Goal: Information Seeking & Learning: Learn about a topic

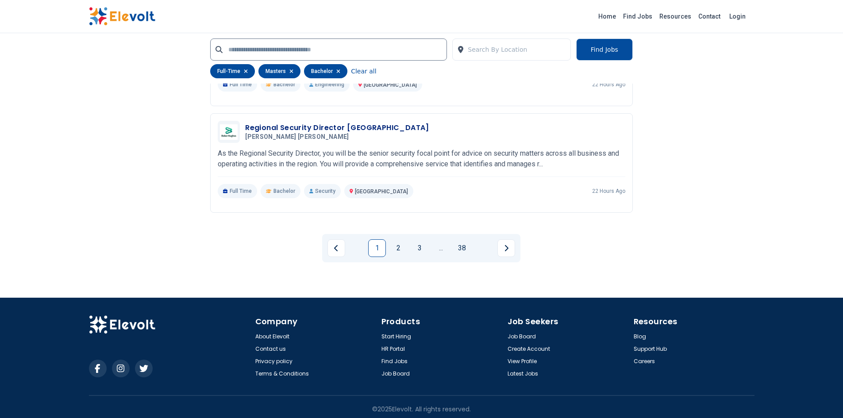
scroll to position [1904, 0]
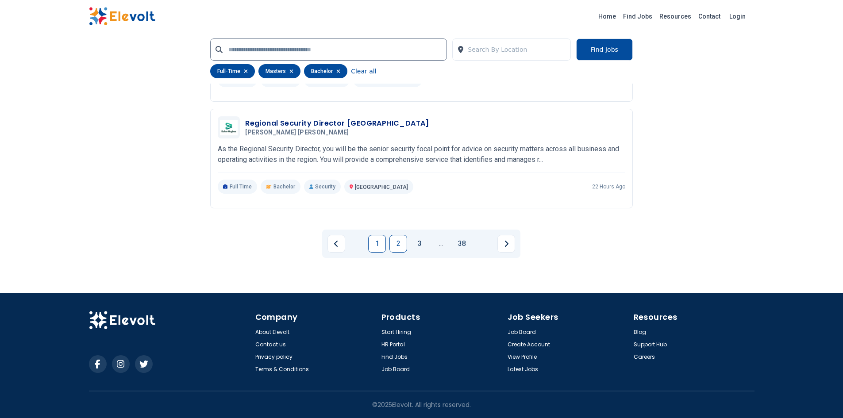
click at [396, 241] on link "2" at bounding box center [398, 244] width 18 height 18
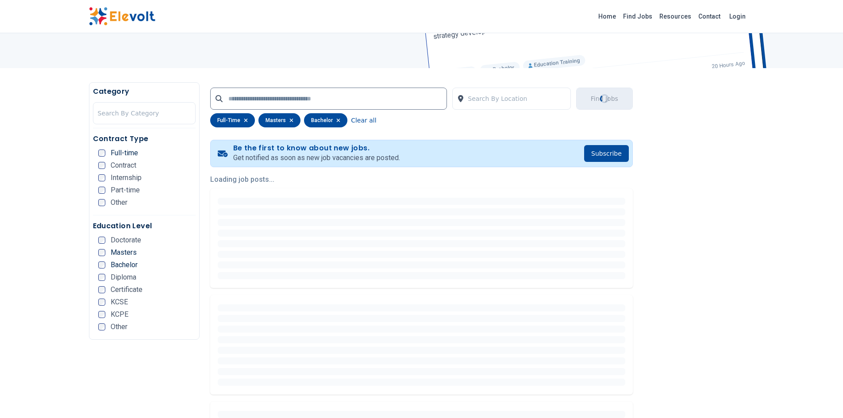
scroll to position [16, 0]
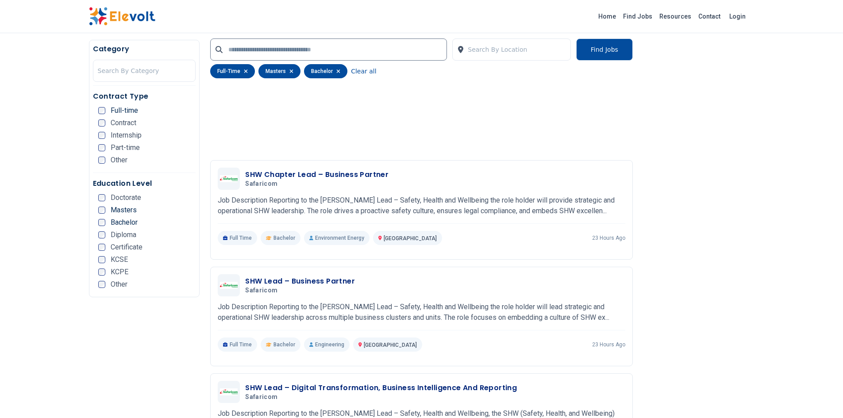
scroll to position [796, 0]
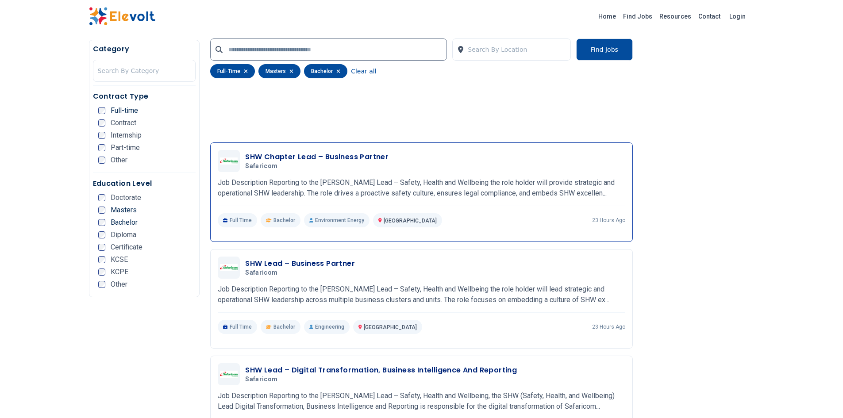
click at [362, 158] on h3 "SHW Chapter Lead – Business Partner" at bounding box center [316, 157] width 143 height 11
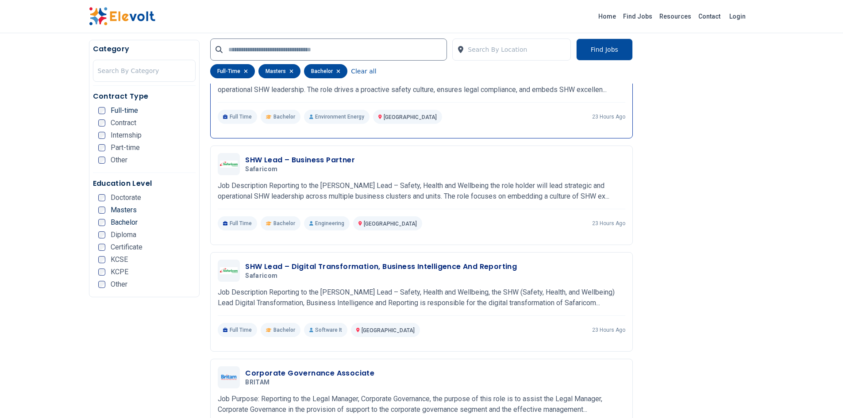
scroll to position [867, 0]
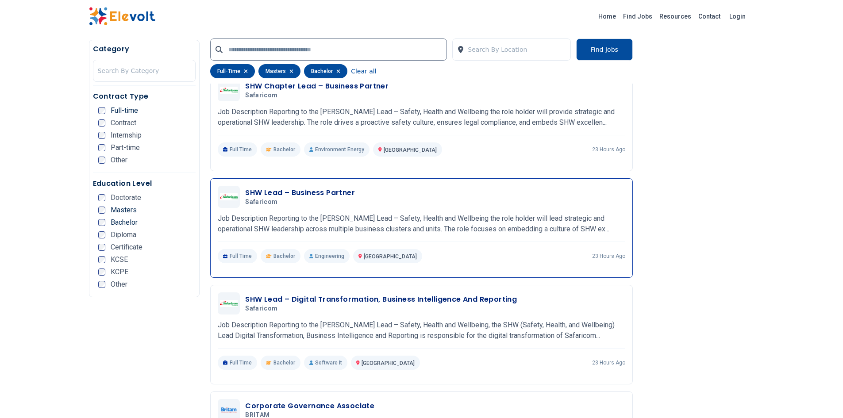
click at [269, 192] on h3 "SHW Lead – Business Partner" at bounding box center [300, 193] width 110 height 11
click at [756, 96] on div "Category Search By Category Contract Type Full-time Contract Internship Part-ti…" at bounding box center [422, 363] width 680 height 2085
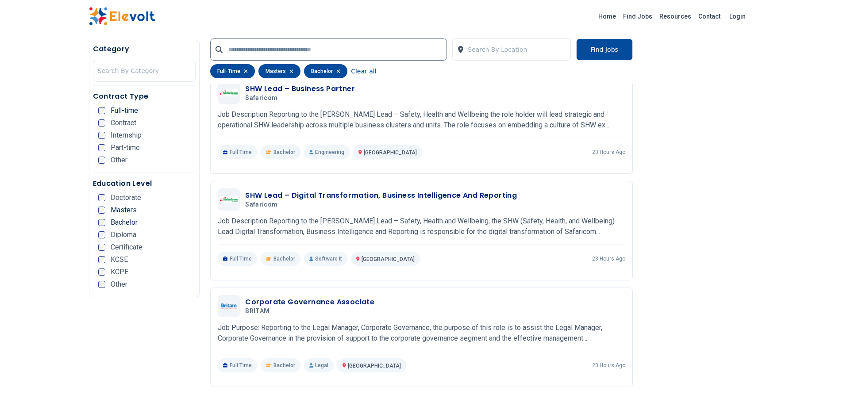
scroll to position [1009, 0]
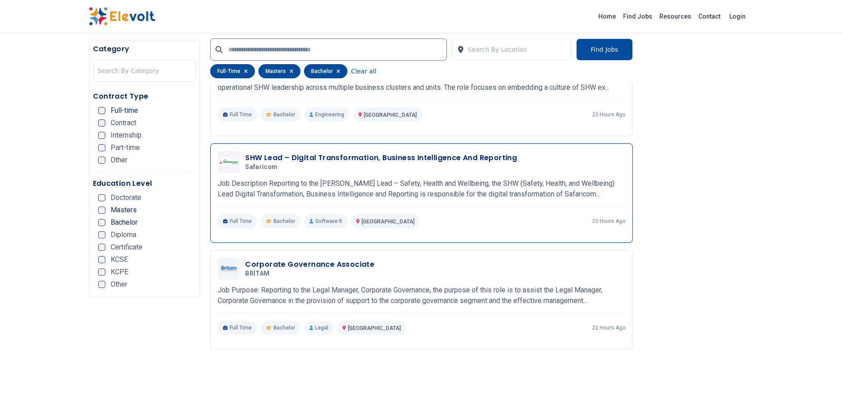
click at [480, 154] on h3 "SHW Lead – Digital Transformation, Business Intelligence And Reporting" at bounding box center [381, 158] width 272 height 11
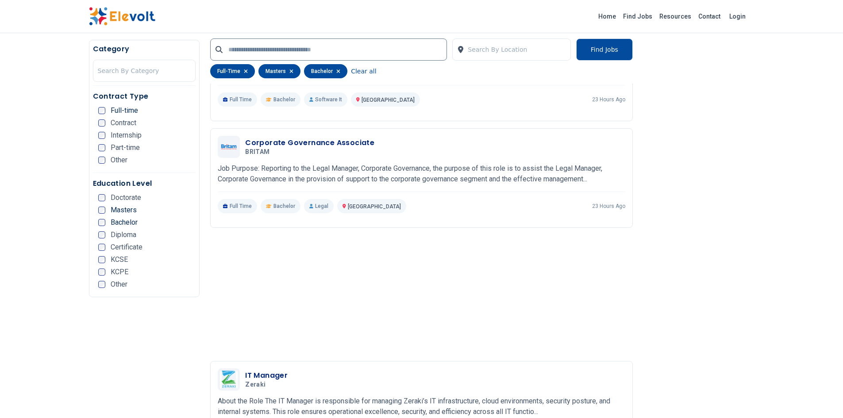
scroll to position [1133, 0]
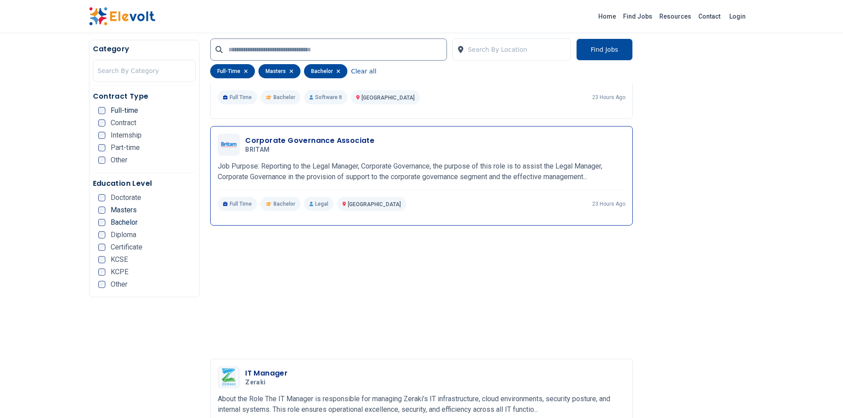
click at [330, 140] on h3 "Corporate Governance Associate" at bounding box center [309, 140] width 129 height 11
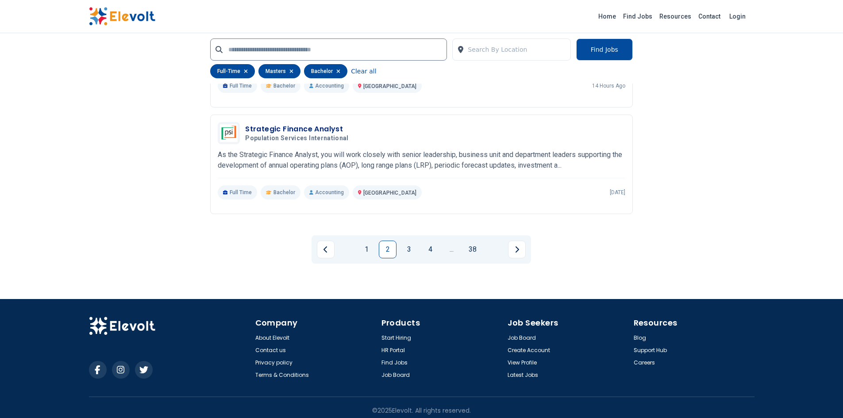
scroll to position [2008, 0]
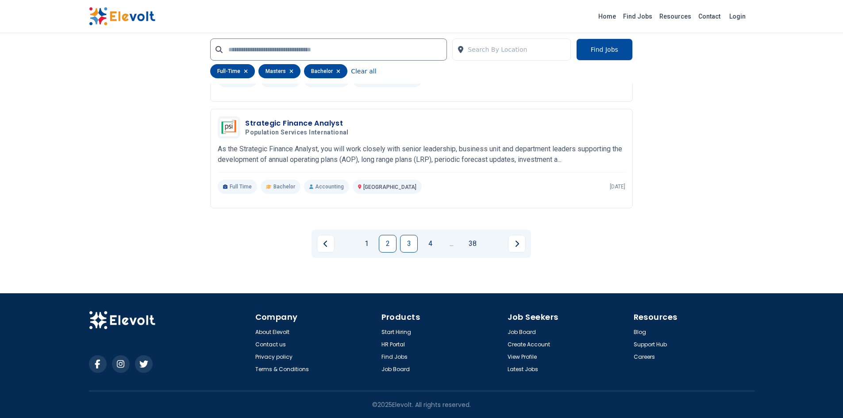
click at [410, 242] on link "3" at bounding box center [409, 244] width 18 height 18
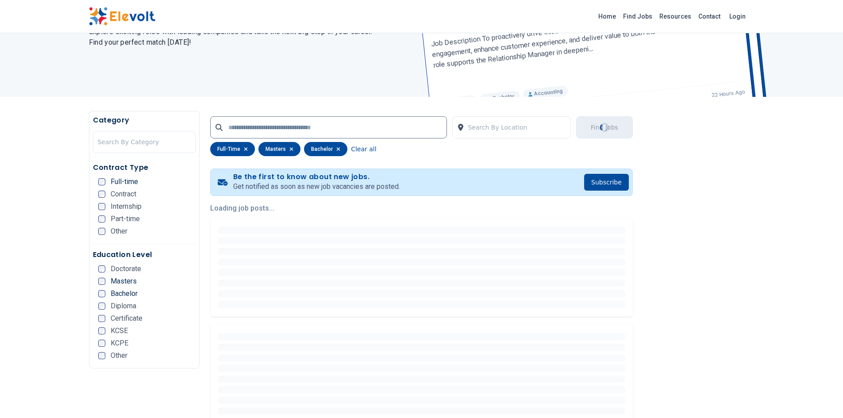
scroll to position [0, 0]
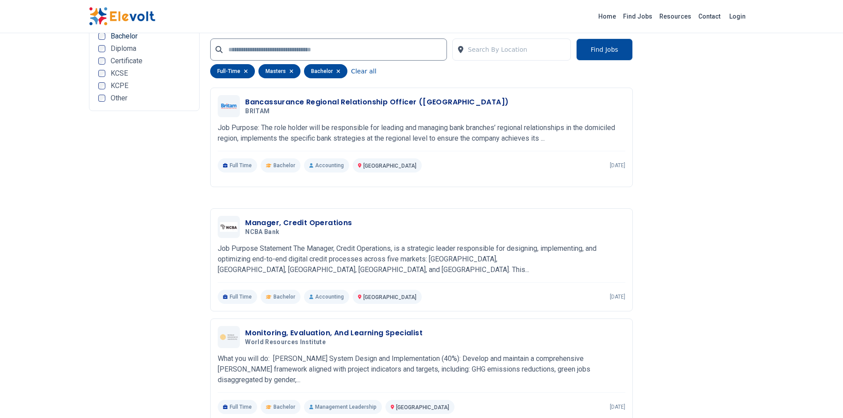
scroll to position [1681, 0]
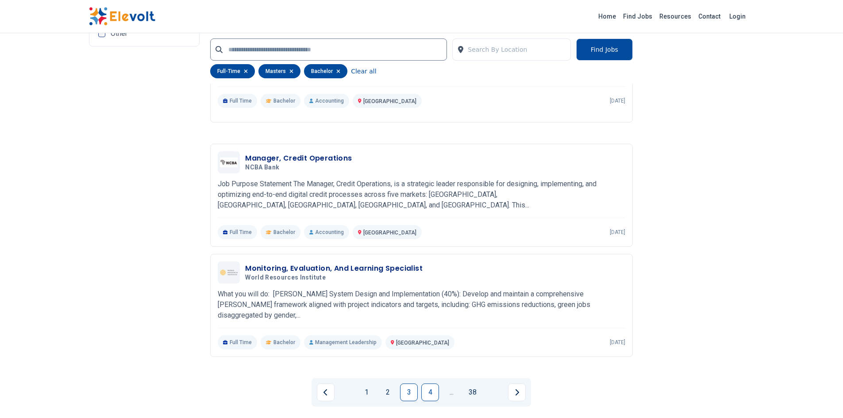
click at [432, 385] on link "4" at bounding box center [430, 393] width 18 height 18
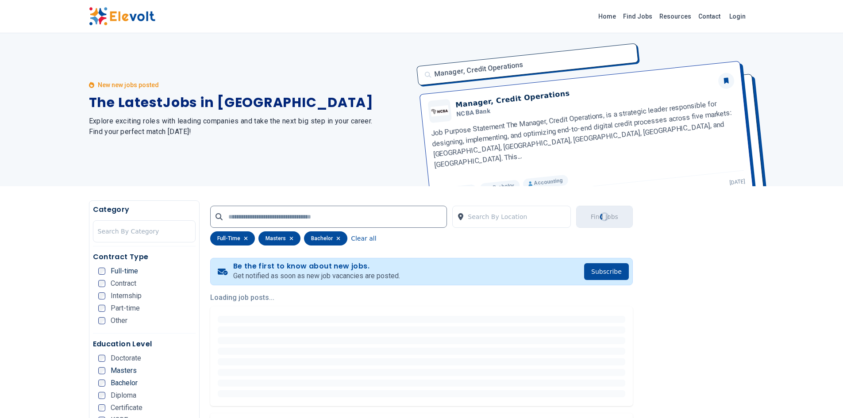
scroll to position [0, 0]
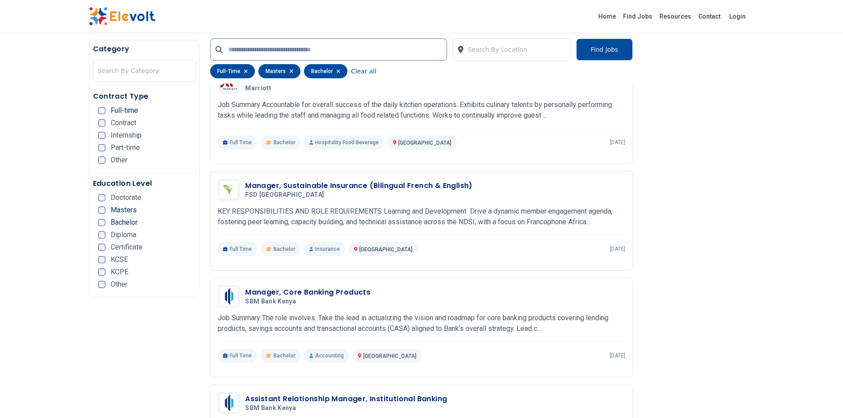
scroll to position [938, 0]
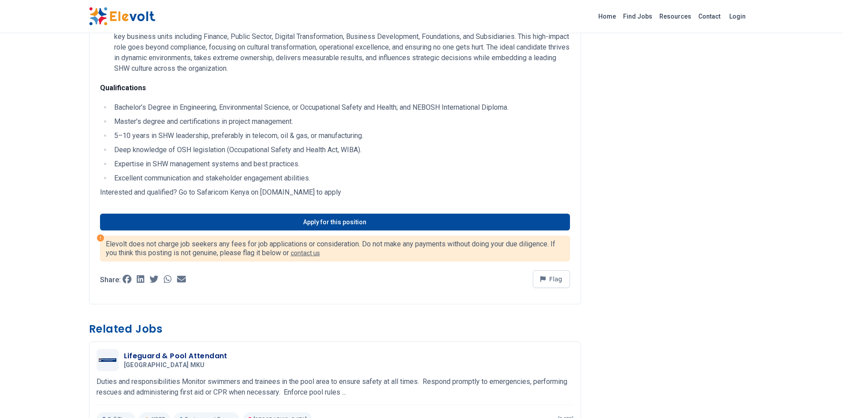
scroll to position [1026, 0]
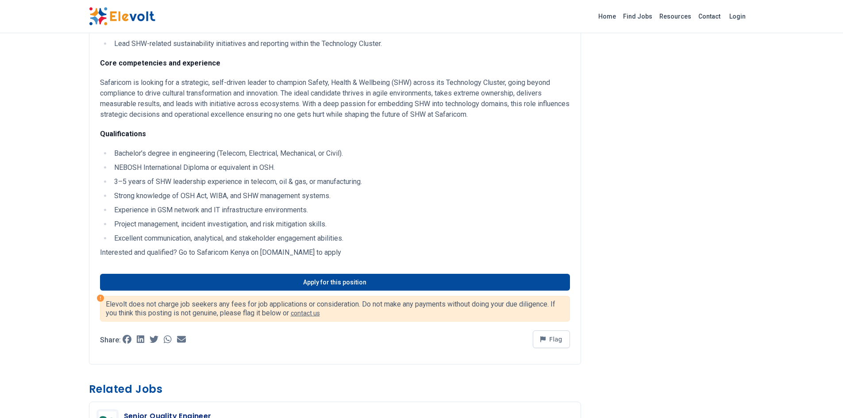
scroll to position [1133, 0]
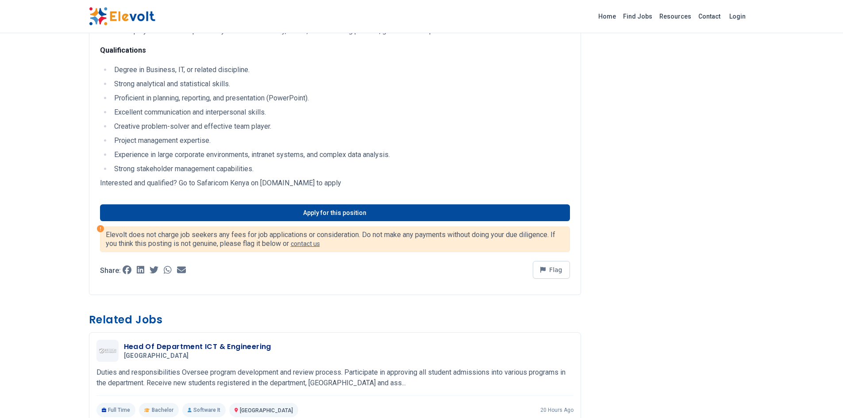
scroll to position [1186, 0]
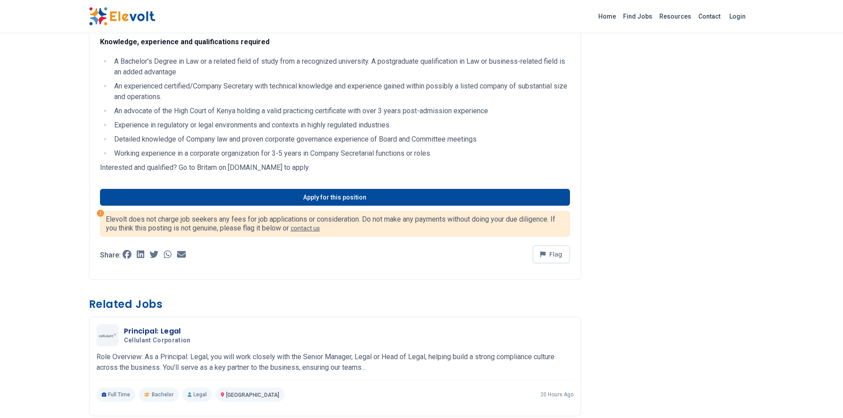
scroll to position [460, 0]
